Goal: Task Accomplishment & Management: Use online tool/utility

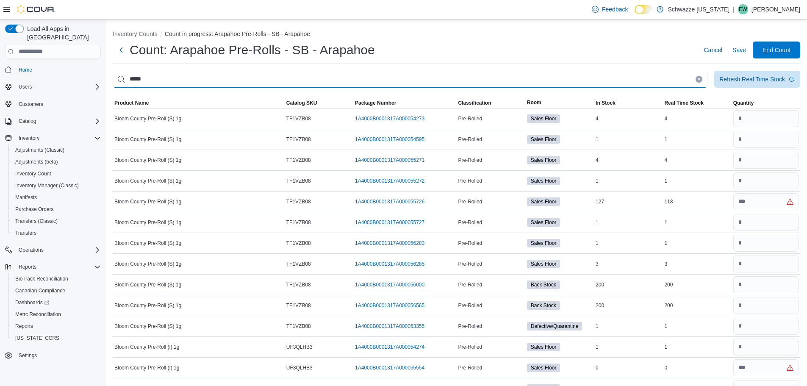
click at [175, 76] on input "*****" at bounding box center [410, 79] width 595 height 17
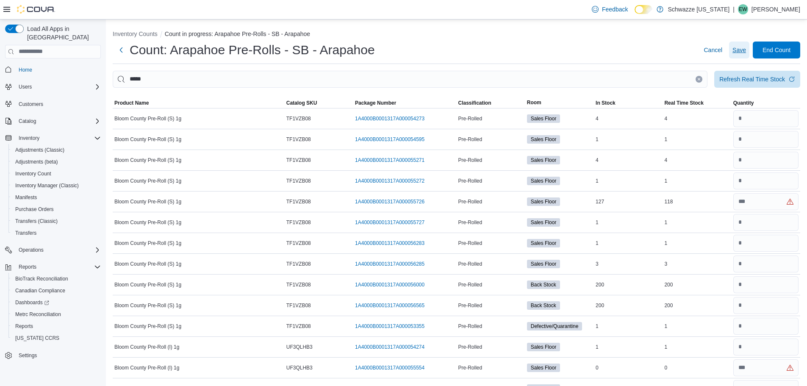
click at [746, 53] on span "Save" at bounding box center [739, 50] width 14 height 8
click at [700, 80] on icon "Clear input" at bounding box center [698, 78] width 3 height 3
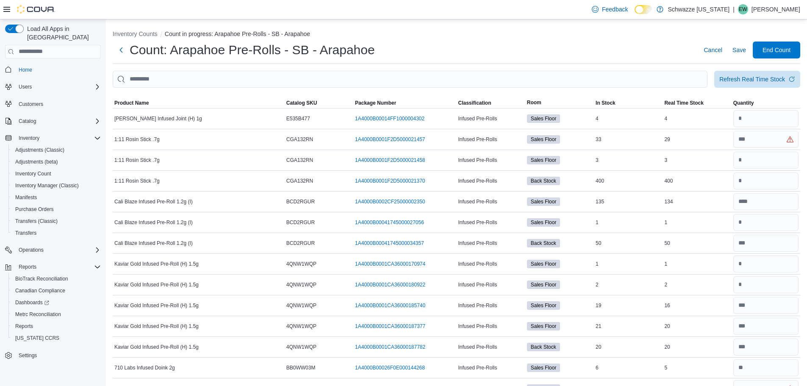
scroll to position [3827, 0]
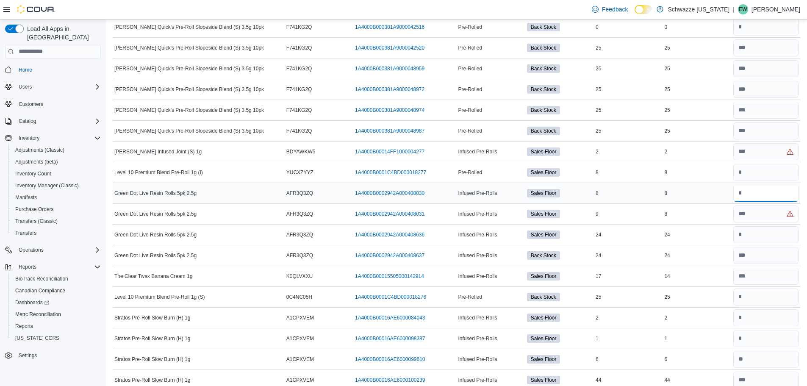
click at [747, 189] on input "number" at bounding box center [765, 193] width 65 height 17
type input "*"
click at [770, 220] on input "number" at bounding box center [765, 213] width 65 height 17
type input "*"
click at [748, 238] on input "number" at bounding box center [765, 234] width 65 height 17
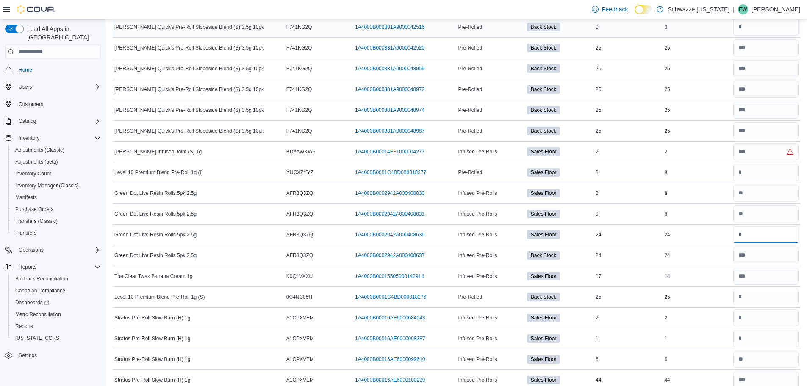
type input "**"
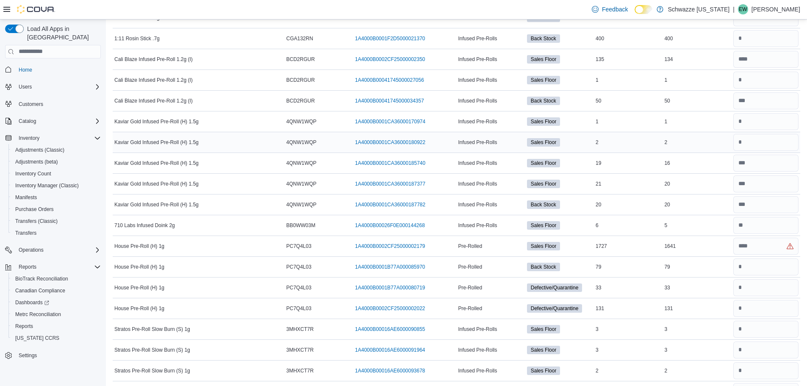
scroll to position [0, 0]
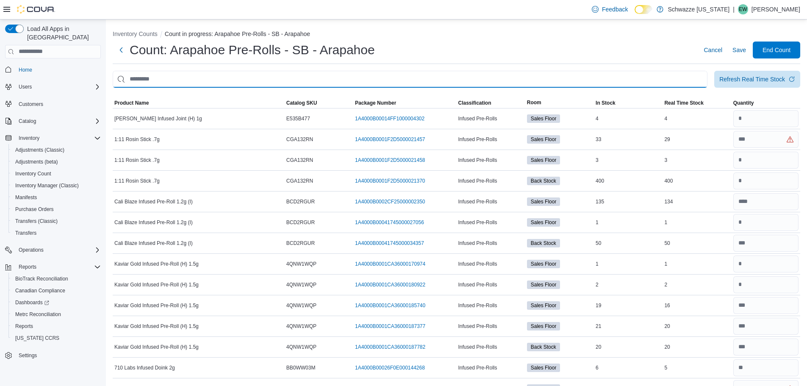
click at [177, 76] on input "This is a search bar. After typing your query, hit enter to filter the results …" at bounding box center [410, 79] width 595 height 17
type input "*****"
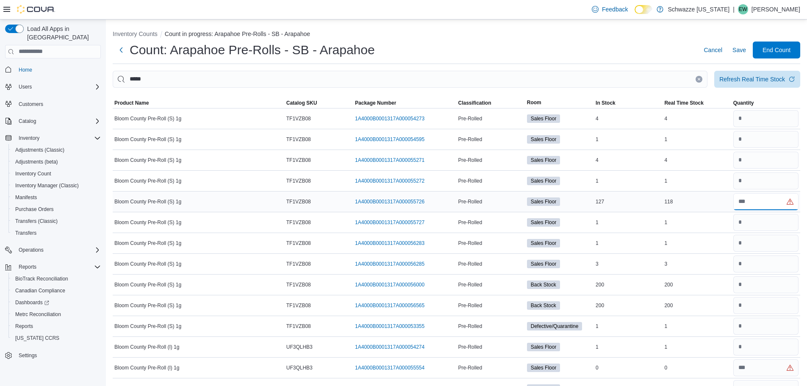
drag, startPoint x: 756, startPoint y: 202, endPoint x: 691, endPoint y: 195, distance: 66.0
click at [697, 195] on tr "Bloom County Pre-Roll (S) 1g Catalog SKU TF1VZB08 Package Number 1A4000B0001317…" at bounding box center [456, 201] width 687 height 21
drag, startPoint x: 758, startPoint y: 204, endPoint x: 742, endPoint y: 202, distance: 16.6
click at [742, 202] on input "number" at bounding box center [765, 201] width 65 height 17
drag, startPoint x: 742, startPoint y: 202, endPoint x: 769, endPoint y: 205, distance: 28.1
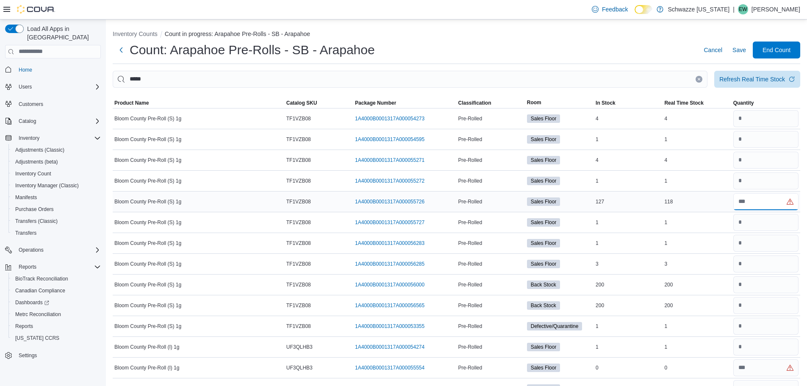
click at [769, 205] on input "number" at bounding box center [765, 201] width 65 height 17
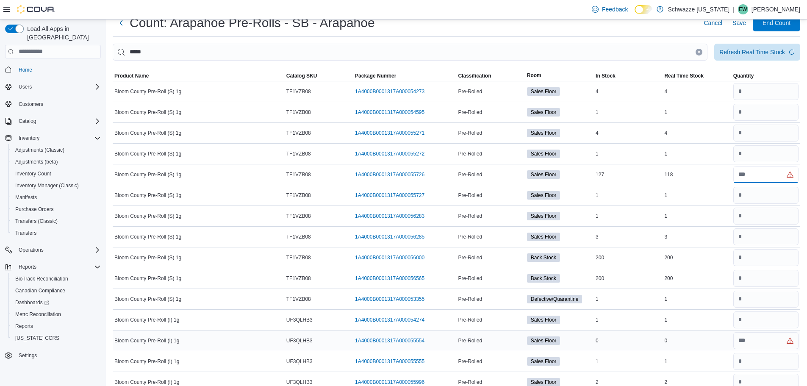
scroll to position [42, 0]
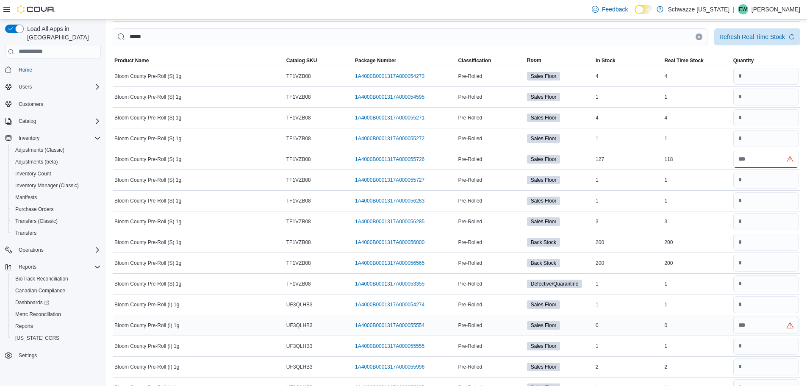
type input "***"
drag, startPoint x: 751, startPoint y: 324, endPoint x: 739, endPoint y: 323, distance: 12.3
click at [739, 323] on input "number" at bounding box center [765, 325] width 65 height 17
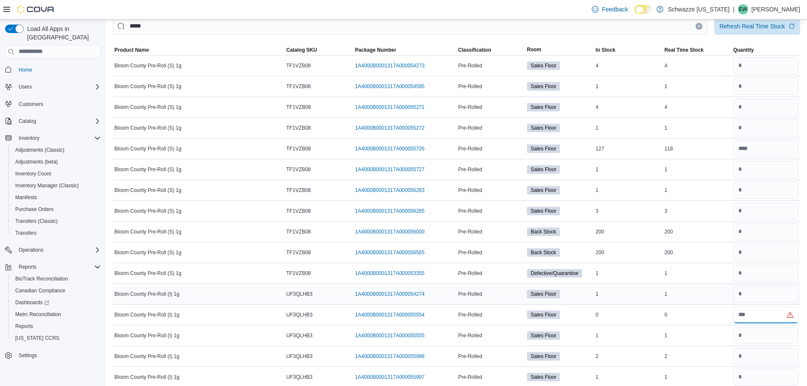
scroll to position [127, 0]
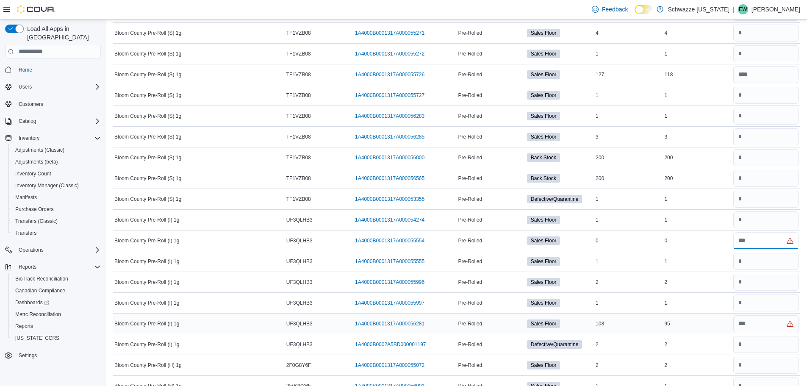
type input "*"
drag, startPoint x: 743, startPoint y: 327, endPoint x: 750, endPoint y: 326, distance: 6.8
click at [750, 326] on input "number" at bounding box center [765, 323] width 65 height 17
type input "**"
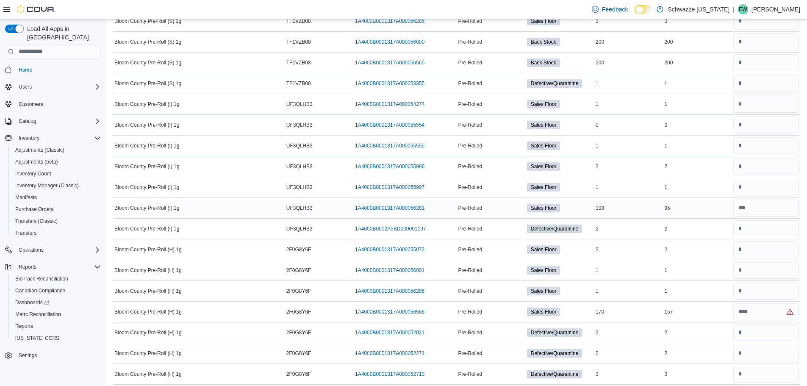
scroll to position [254, 0]
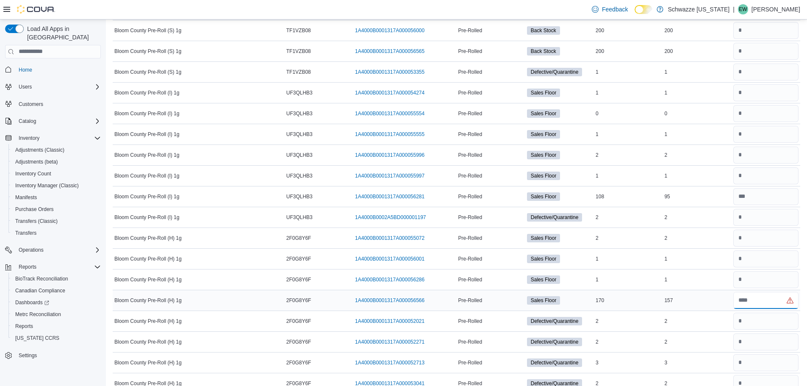
click at [745, 302] on input "number" at bounding box center [765, 300] width 65 height 17
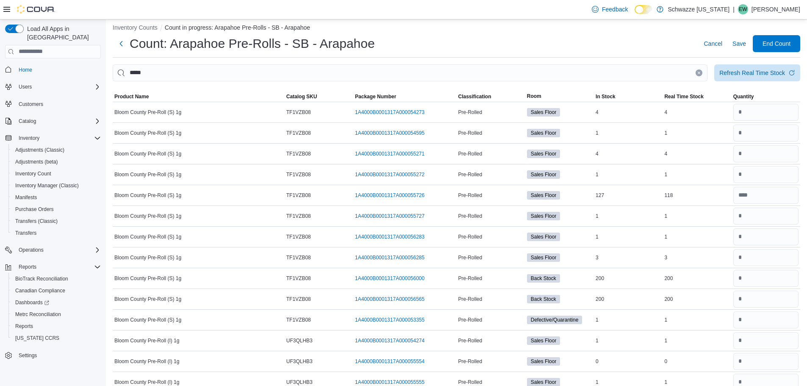
scroll to position [0, 0]
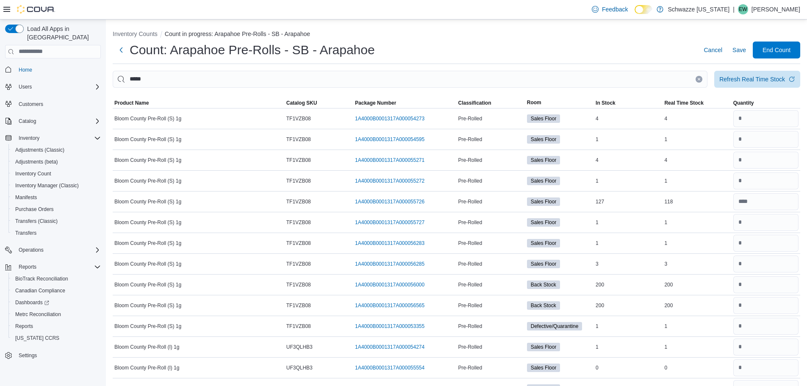
type input "***"
click at [700, 79] on icon "Clear input" at bounding box center [698, 78] width 3 height 3
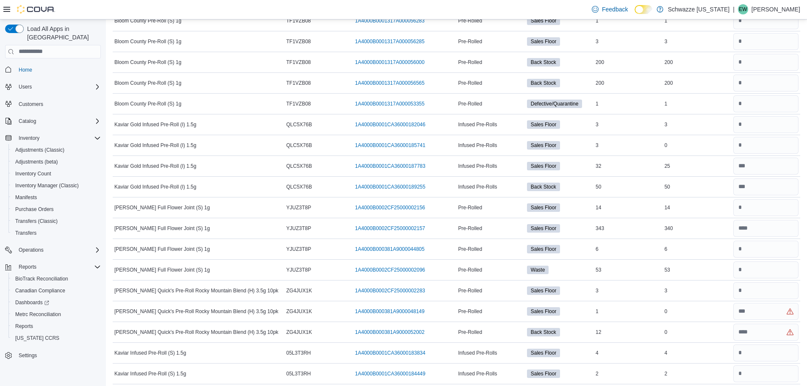
scroll to position [762, 0]
